Goal: Information Seeking & Learning: Learn about a topic

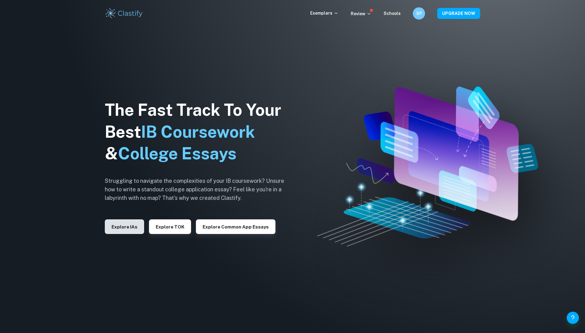
click at [125, 228] on button "Explore IAs" at bounding box center [124, 226] width 39 height 15
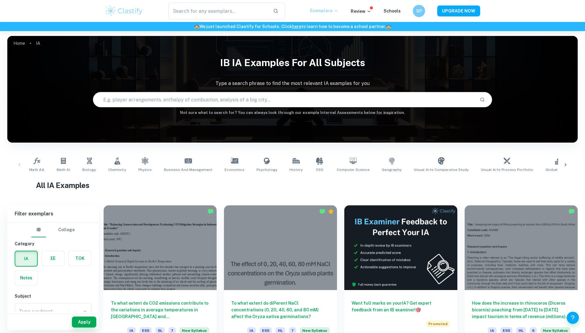
click at [325, 10] on p "Exemplars" at bounding box center [324, 10] width 28 height 7
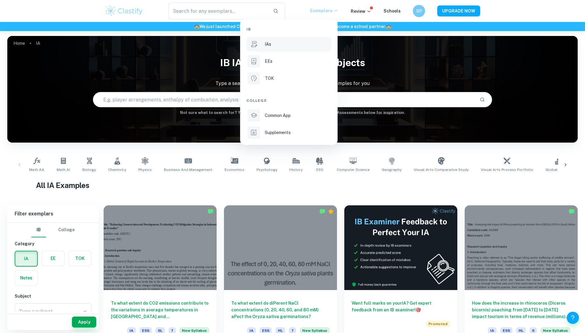
click at [233, 185] on div at bounding box center [292, 166] width 585 height 333
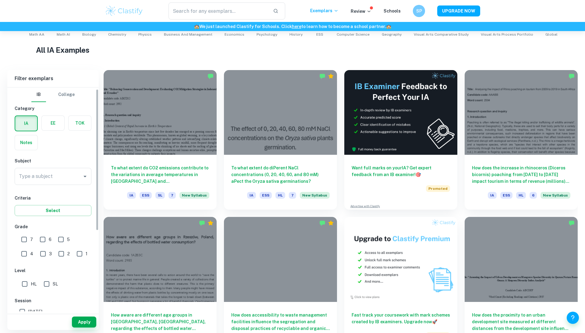
scroll to position [36, 0]
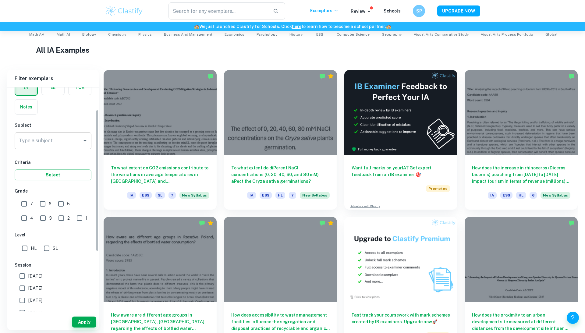
click at [52, 141] on input "Type a subject" at bounding box center [48, 141] width 62 height 12
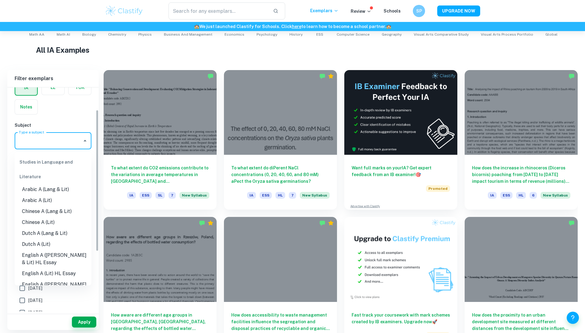
click at [47, 144] on input "Type a subject" at bounding box center [48, 141] width 62 height 12
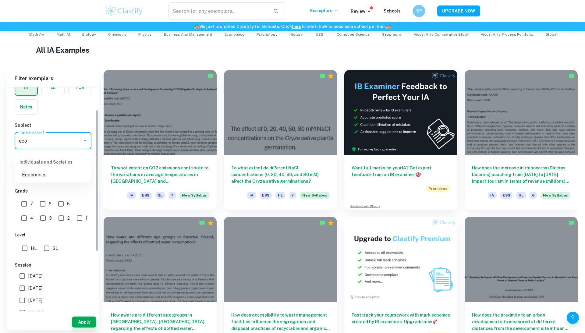
click at [47, 172] on li "Economics" at bounding box center [53, 174] width 77 height 11
type input "Economics"
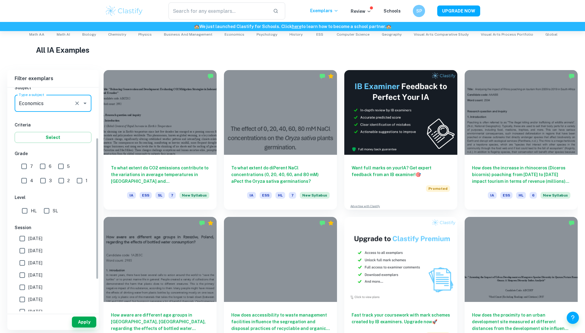
scroll to position [79, 0]
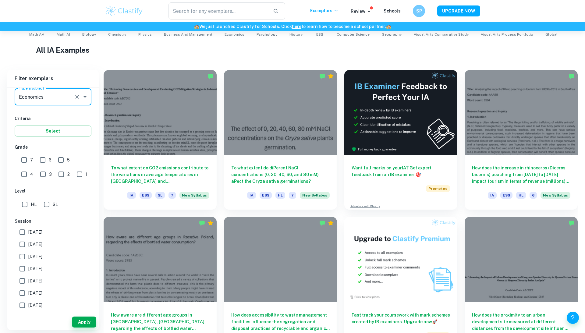
click at [45, 205] on input "SL" at bounding box center [47, 204] width 12 height 12
checkbox input "true"
click at [20, 162] on input "7" at bounding box center [24, 160] width 12 height 12
checkbox input "true"
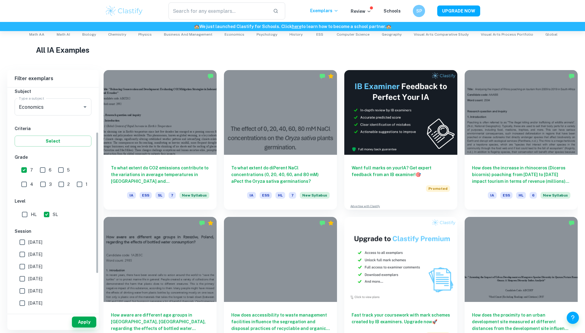
scroll to position [81, 0]
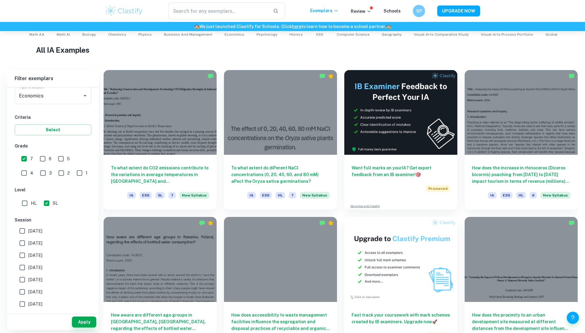
click at [21, 233] on input "May 2026" at bounding box center [22, 231] width 12 height 12
checkbox input "true"
click at [21, 244] on input "May 2025" at bounding box center [22, 243] width 12 height 12
checkbox input "true"
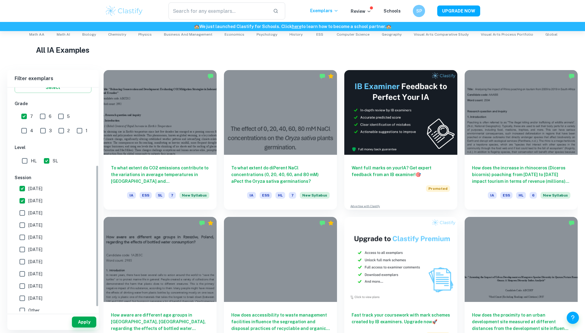
scroll to position [122, 0]
click at [19, 218] on input "November 2024" at bounding box center [22, 213] width 12 height 12
checkbox input "true"
click at [21, 224] on input "May 2024" at bounding box center [22, 226] width 12 height 12
checkbox input "true"
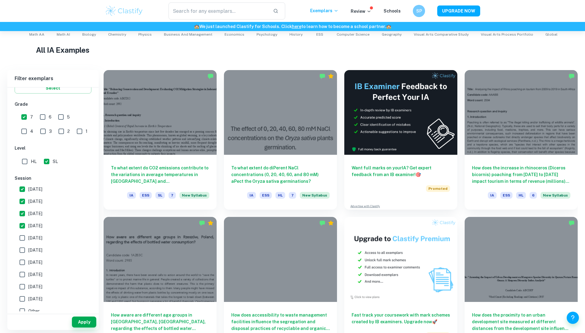
click at [21, 236] on input "November 2023" at bounding box center [22, 238] width 12 height 12
checkbox input "true"
click at [23, 253] on input "May 2023" at bounding box center [22, 250] width 12 height 12
checkbox input "true"
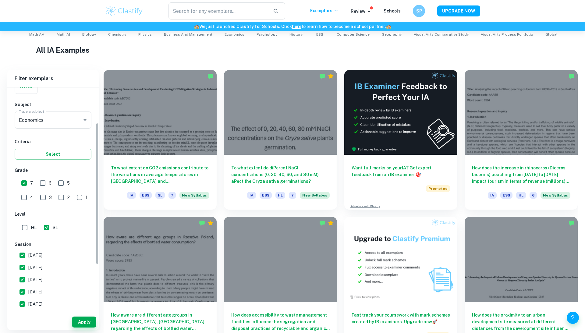
scroll to position [55, 0]
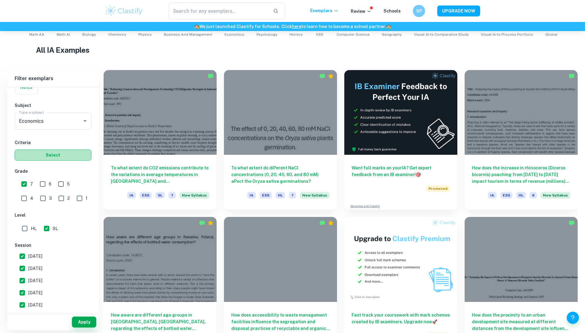
click at [66, 157] on button "Select" at bounding box center [53, 155] width 77 height 11
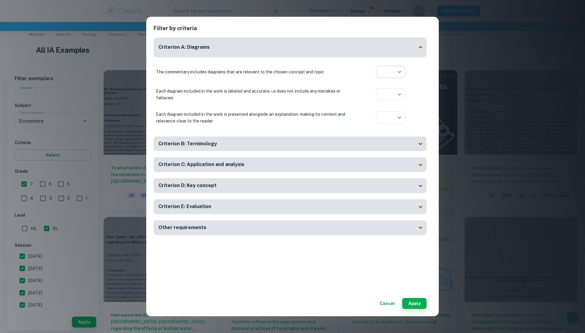
click at [398, 69] on body "We value your privacy We use cookies to enhance your browsing experience, serve…" at bounding box center [292, 62] width 585 height 333
click at [426, 105] on div at bounding box center [292, 166] width 585 height 333
click at [388, 230] on div "Other requirements" at bounding box center [287, 228] width 258 height 8
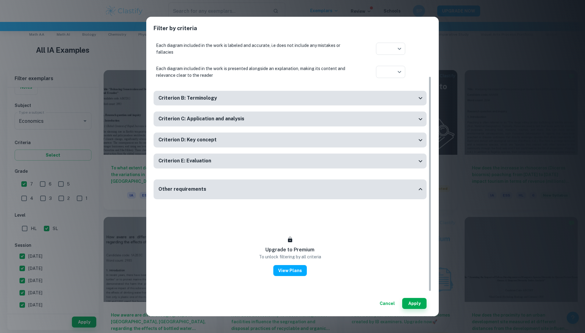
scroll to position [46, 0]
click at [385, 157] on div "Criterion E: Evaluation" at bounding box center [287, 161] width 258 height 8
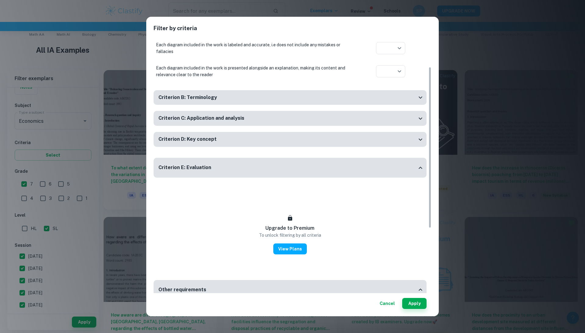
click at [386, 135] on div "Criterion D: Key concept" at bounding box center [289, 139] width 273 height 15
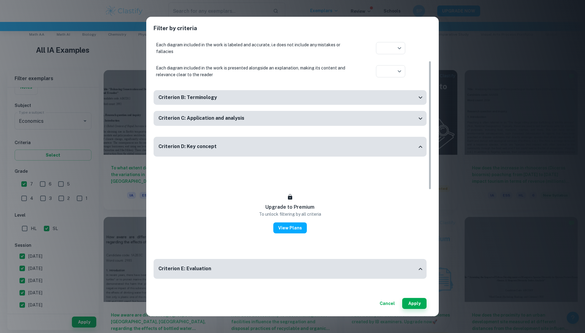
click at [382, 117] on div "Criterion C: Application and analysis" at bounding box center [287, 118] width 258 height 8
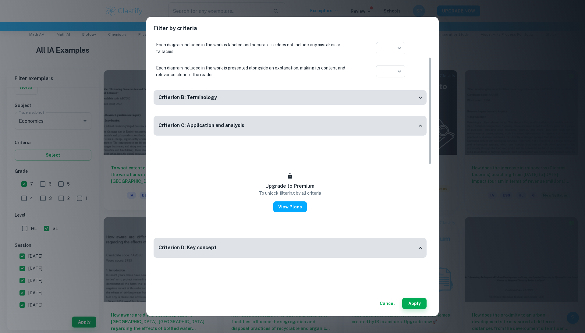
click at [374, 98] on div "Criterion B: Terminology" at bounding box center [287, 98] width 258 height 8
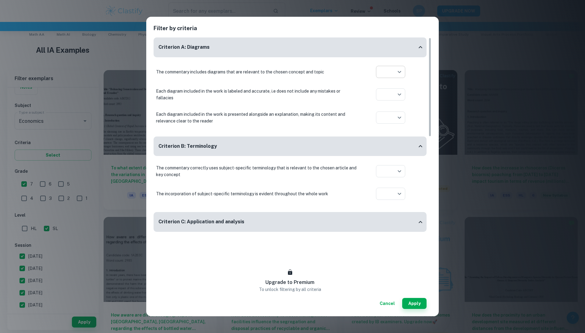
scroll to position [0, 0]
click at [395, 73] on body "We value your privacy We use cookies to enhance your browsing experience, serve…" at bounding box center [292, 62] width 585 height 333
click at [407, 193] on div at bounding box center [292, 166] width 585 height 333
click at [415, 303] on button "Apply" at bounding box center [414, 303] width 24 height 11
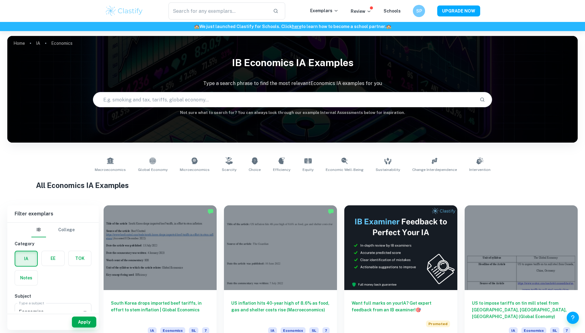
click at [249, 100] on input "text" at bounding box center [283, 99] width 381 height 17
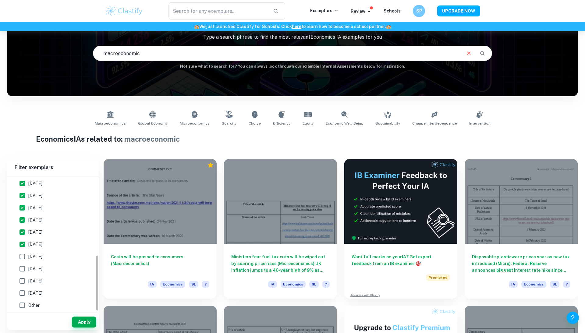
scroll to position [189, 0]
click at [81, 321] on button "Apply" at bounding box center [84, 321] width 24 height 11
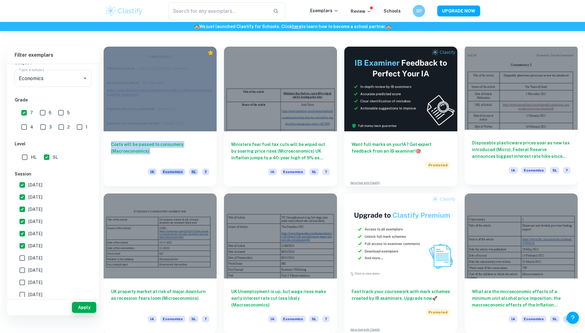
scroll to position [135, 0]
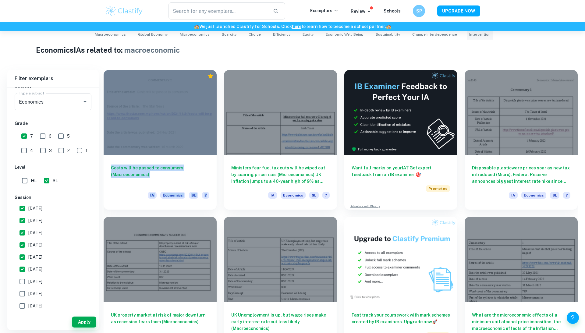
click at [481, 35] on span "Intervention" at bounding box center [479, 34] width 21 height 5
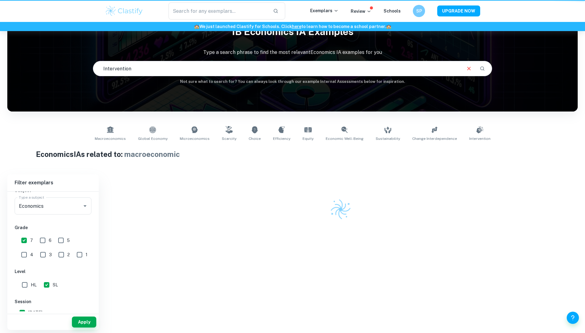
type input "macroeconomic"
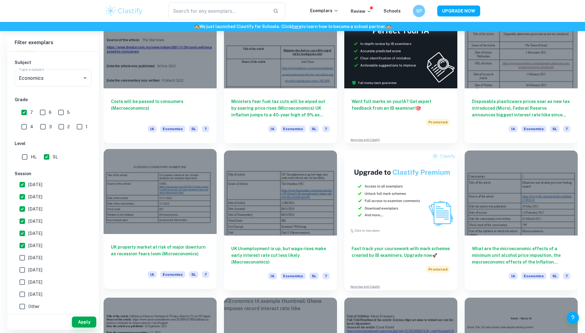
scroll to position [200, 0]
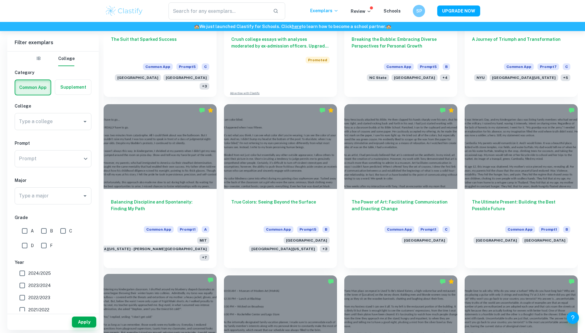
scroll to position [444, 0]
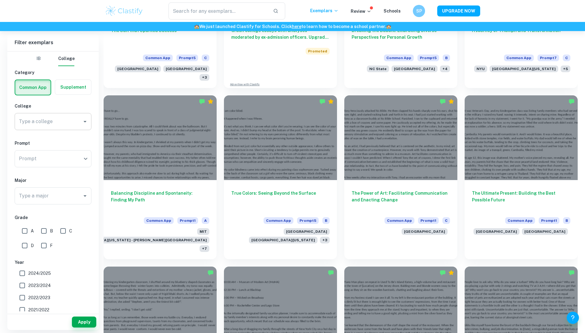
click at [41, 122] on div "Type a college Type a college" at bounding box center [53, 121] width 77 height 17
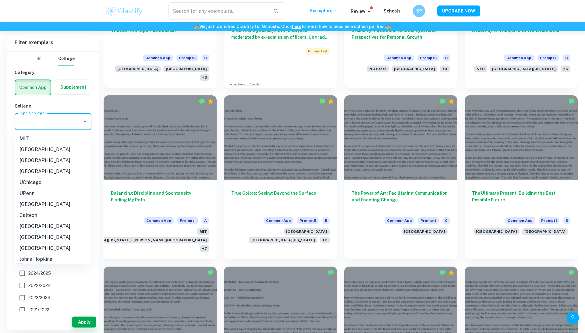
click at [45, 160] on li "Stanford University" at bounding box center [53, 160] width 77 height 11
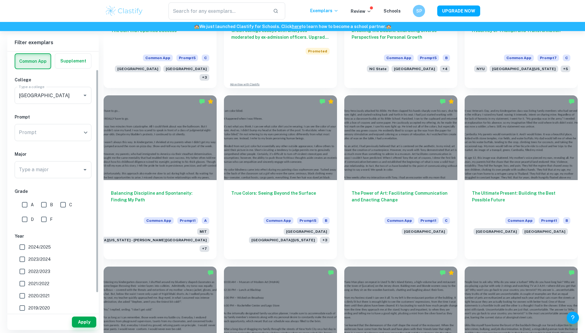
scroll to position [34, 0]
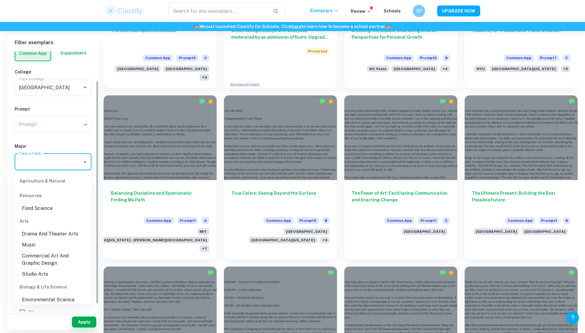
click at [45, 163] on input "Type a major" at bounding box center [48, 162] width 62 height 12
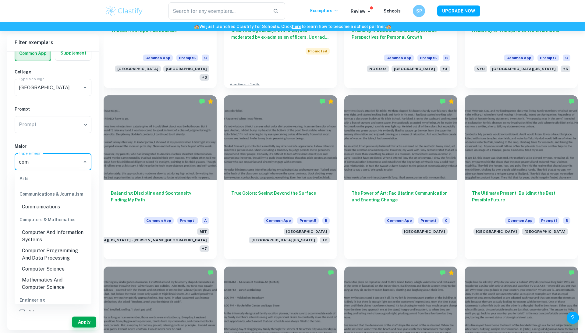
scroll to position [23, 0]
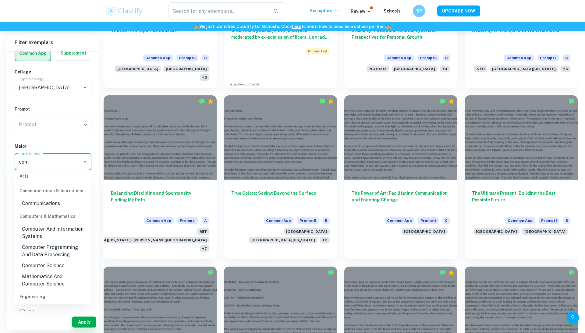
click at [33, 266] on li "Computer Science" at bounding box center [53, 265] width 77 height 11
type input "com"
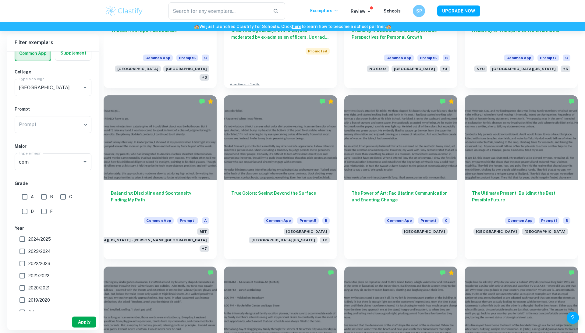
click at [87, 320] on button "Apply" at bounding box center [84, 321] width 24 height 11
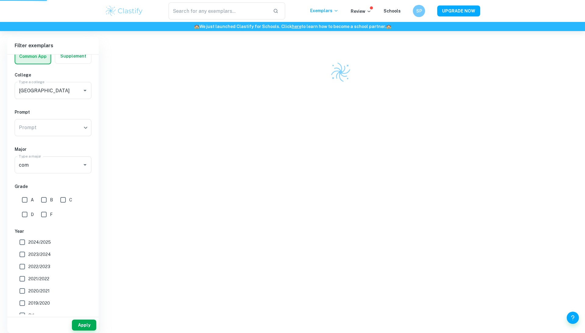
scroll to position [166, 0]
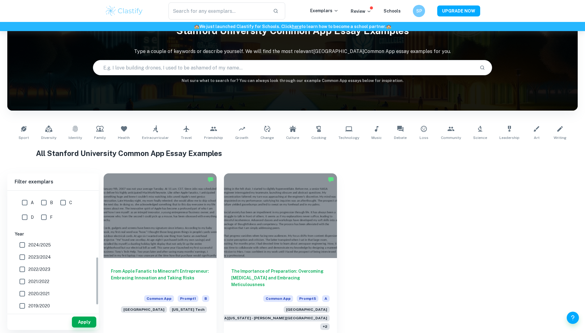
scroll to position [174, 0]
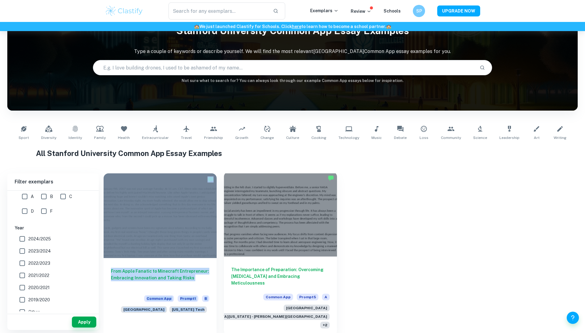
click at [237, 266] on div "The Importance of Preparation: Overcoming Social Anxiety and Embracing Meticulo…" at bounding box center [280, 295] width 113 height 79
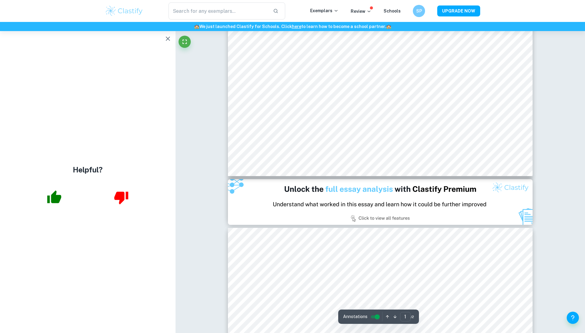
scroll to position [293, 0]
type input "2"
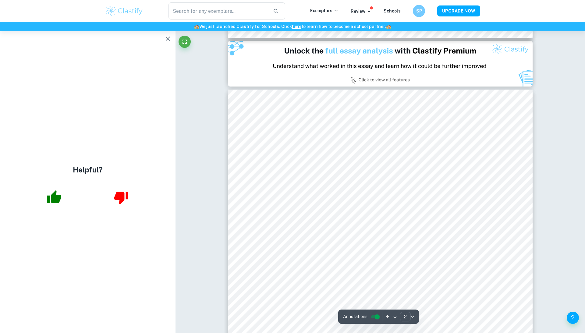
scroll to position [517, 0]
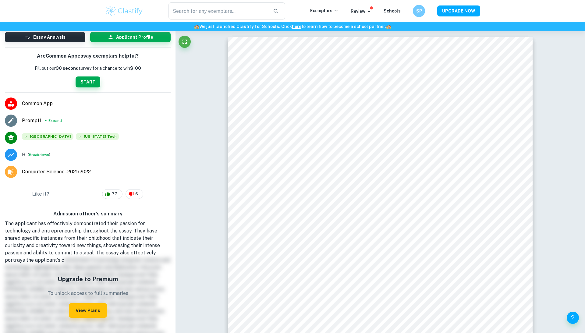
scroll to position [51, 0]
click at [10, 155] on icon at bounding box center [11, 155] width 6 height 4
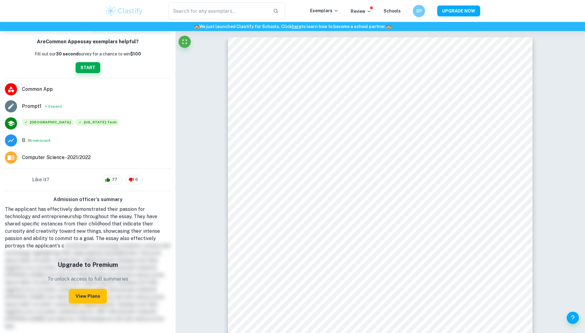
scroll to position [67, 0]
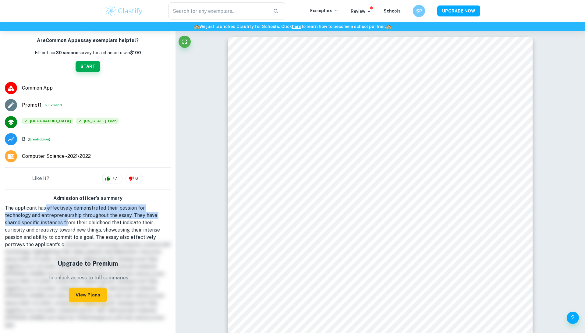
drag, startPoint x: 31, startPoint y: 223, endPoint x: 43, endPoint y: 209, distance: 19.0
click at [43, 209] on span "The applicant has effectively demonstrated their passion for technology and ent…" at bounding box center [82, 226] width 155 height 42
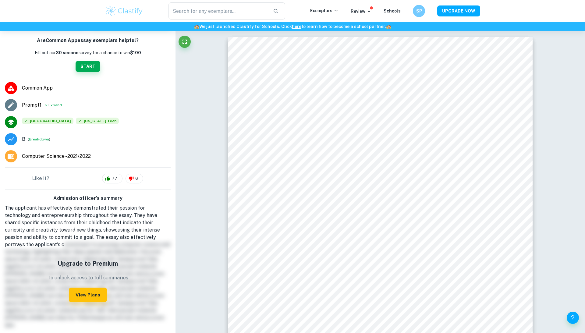
click at [40, 208] on span "The applicant has effectively demonstrated their passion for technology and ent…" at bounding box center [82, 226] width 155 height 42
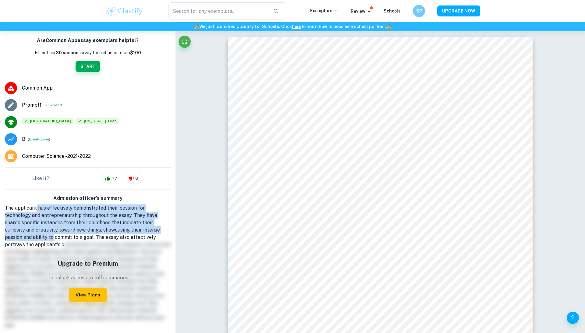
drag, startPoint x: 36, startPoint y: 208, endPoint x: 173, endPoint y: 232, distance: 139.5
click at [170, 231] on div "The applicant has effectively demonstrated their passion for technology and ent…" at bounding box center [88, 267] width 166 height 127
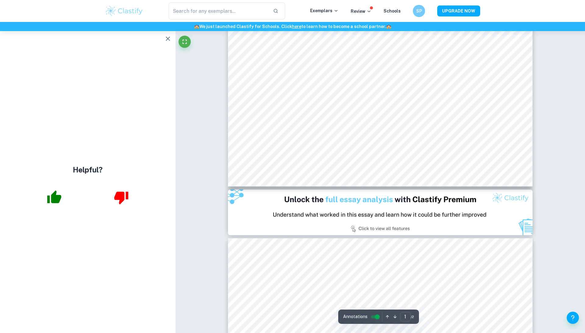
scroll to position [485, 0]
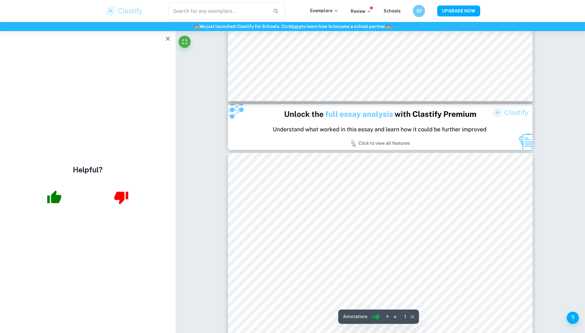
type input "2"
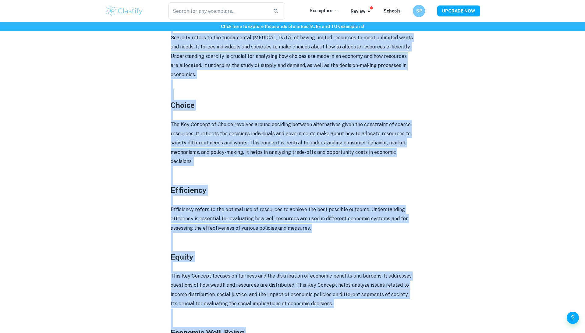
scroll to position [335, 0]
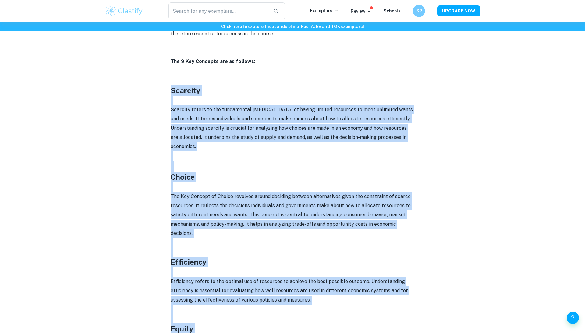
drag, startPoint x: 372, startPoint y: 262, endPoint x: 151, endPoint y: 77, distance: 287.9
click at [151, 78] on div "IB Economics Key Concepts By [PERSON_NAME] • [DATE] Get feedback on your Econom…" at bounding box center [292, 305] width 375 height 1186
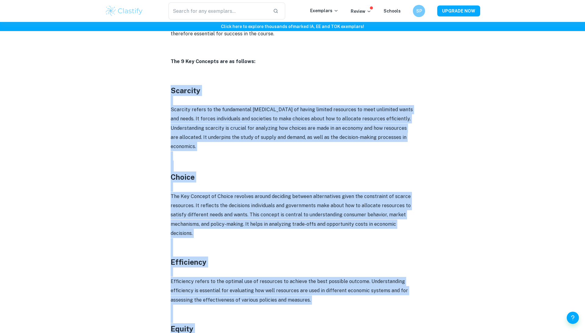
copy div "Loremips Dolorsit ametco ad eli seddoeiusmo temporin utlabor et dolore magnaal …"
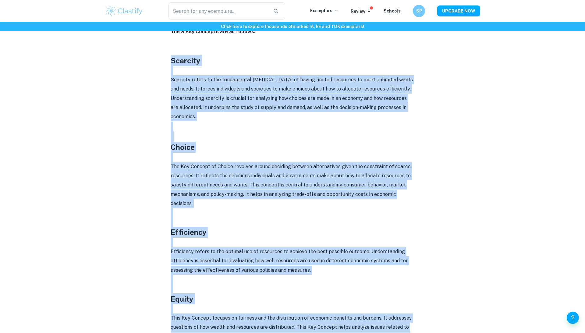
scroll to position [374, 0]
